Goal: Task Accomplishment & Management: Use online tool/utility

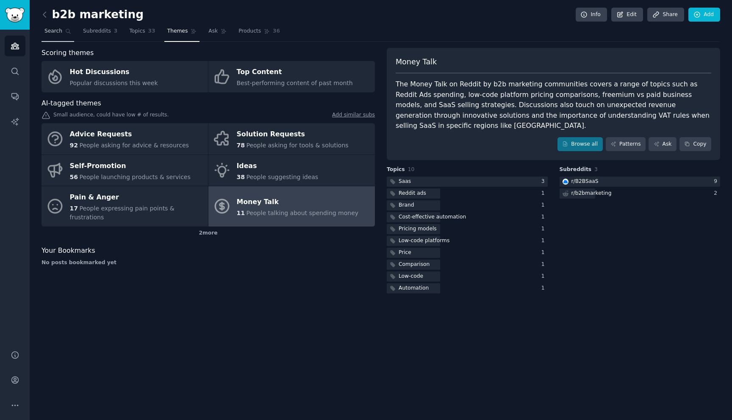
click at [68, 36] on link "Search" at bounding box center [58, 33] width 33 height 17
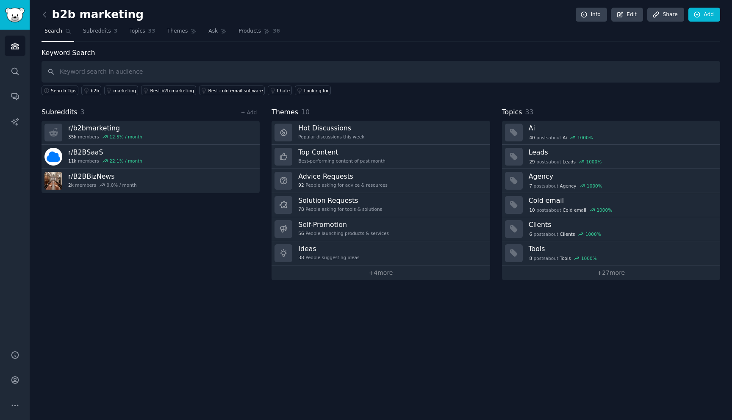
click at [240, 79] on input "text" at bounding box center [381, 72] width 679 height 22
type input "augmentcode"
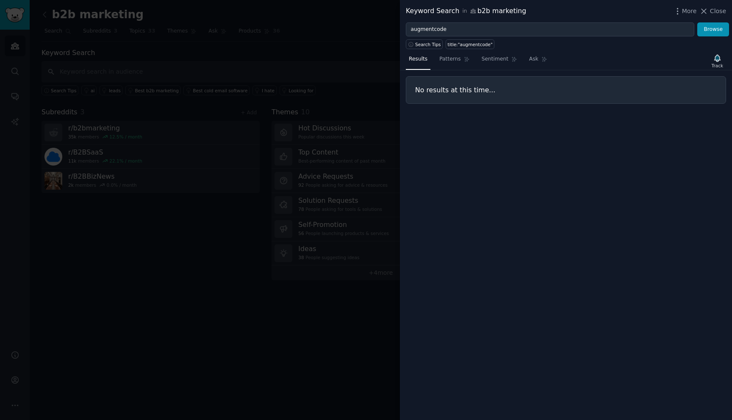
click at [229, 41] on div at bounding box center [366, 210] width 732 height 420
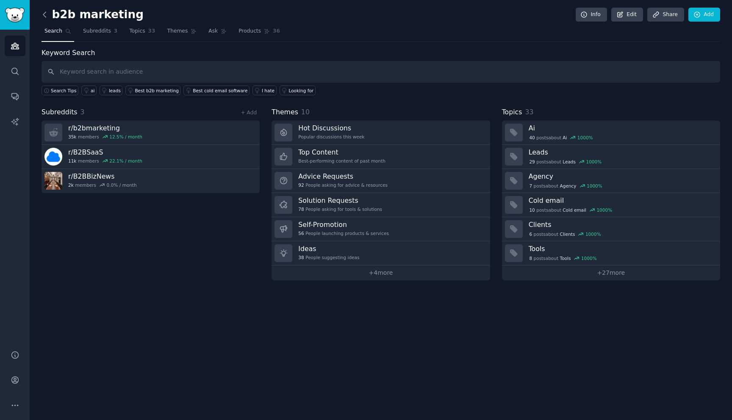
click at [45, 15] on icon at bounding box center [44, 14] width 9 height 9
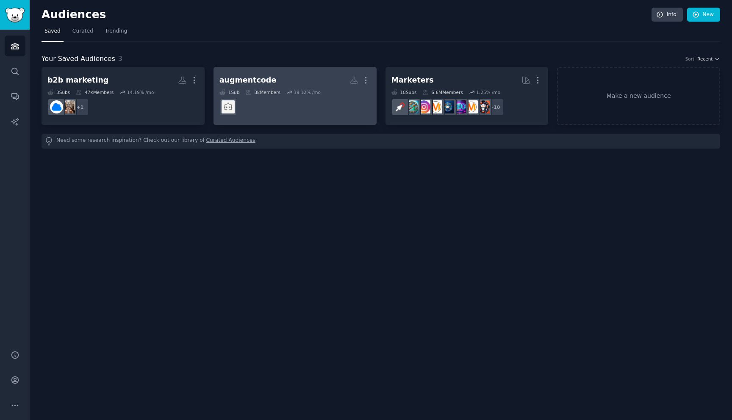
click at [281, 106] on dd at bounding box center [295, 107] width 151 height 24
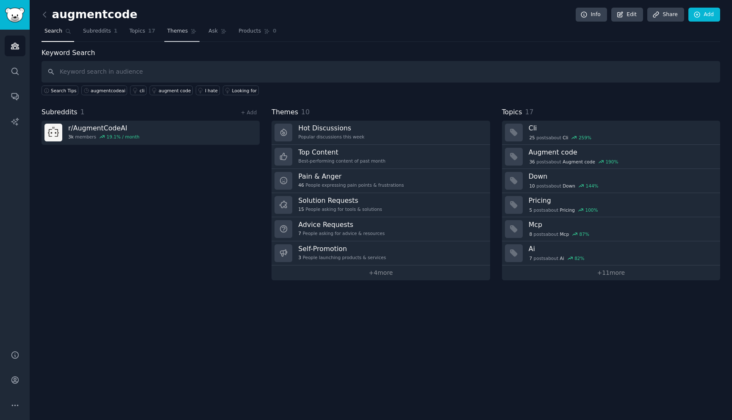
click at [178, 36] on link "Themes" at bounding box center [182, 33] width 36 height 17
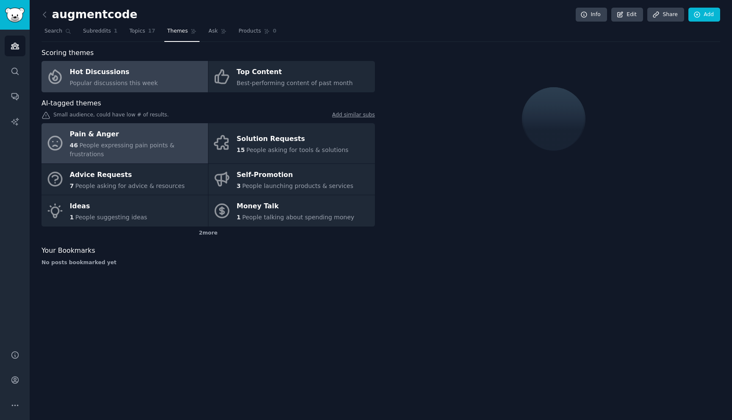
click at [173, 136] on div "Pain & Anger" at bounding box center [137, 135] width 134 height 14
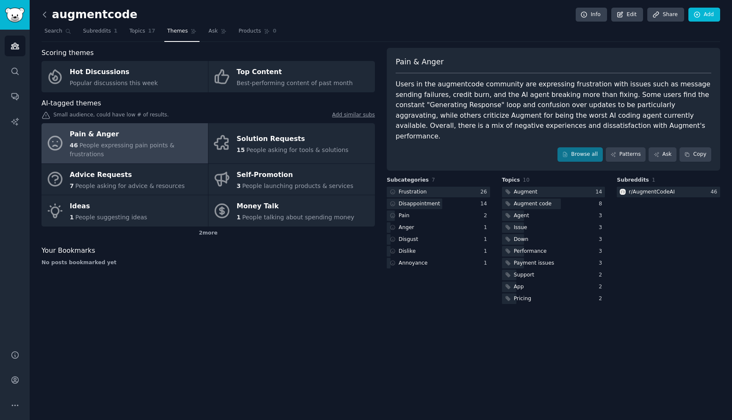
click at [46, 12] on icon at bounding box center [44, 14] width 9 height 9
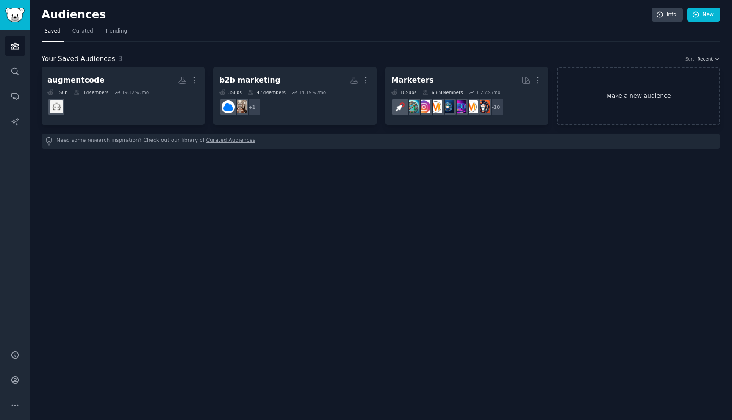
click at [637, 100] on link "Make a new audience" at bounding box center [638, 96] width 163 height 58
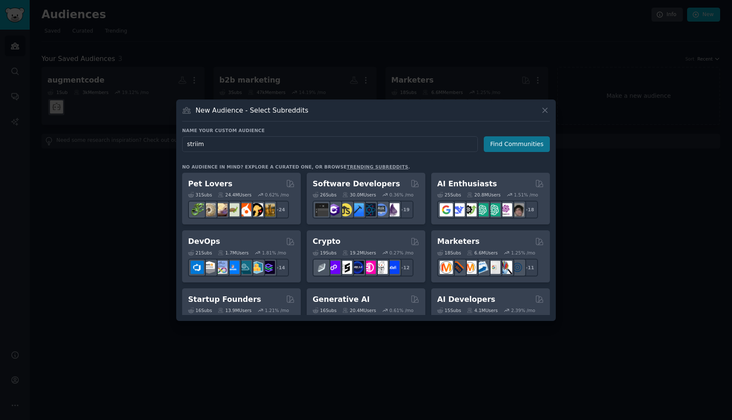
type input "striim"
click at [517, 144] on button "Find Communities" at bounding box center [517, 144] width 66 height 16
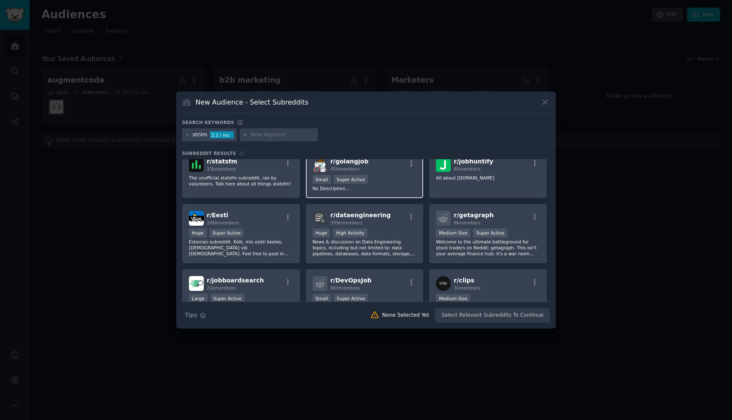
scroll to position [244, 0]
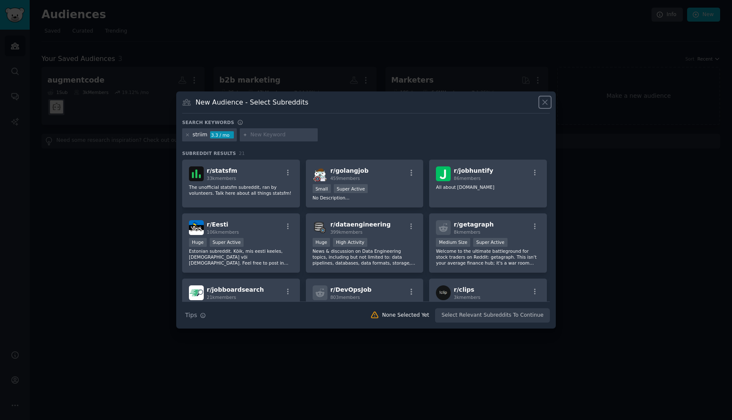
click at [545, 105] on icon at bounding box center [545, 102] width 9 height 9
